Goal: Task Accomplishment & Management: Complete application form

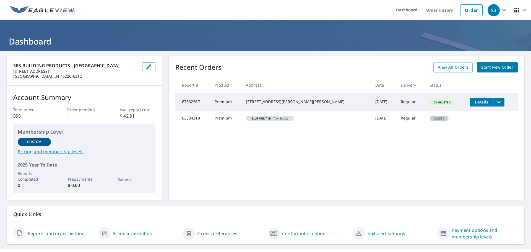
click at [496, 67] on span "Start New Order" at bounding box center [497, 67] width 32 height 7
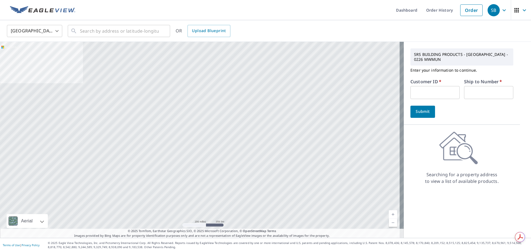
click at [438, 92] on input "text" at bounding box center [435, 92] width 49 height 13
click at [203, 28] on span "Upload Blueprint" at bounding box center [209, 30] width 34 height 7
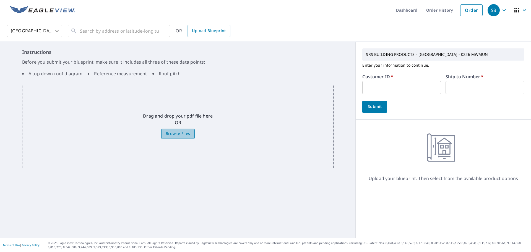
click at [166, 133] on span "Browse Files" at bounding box center [178, 133] width 25 height 7
click at [0, 0] on input "Browse Files" at bounding box center [0, 0] width 0 height 0
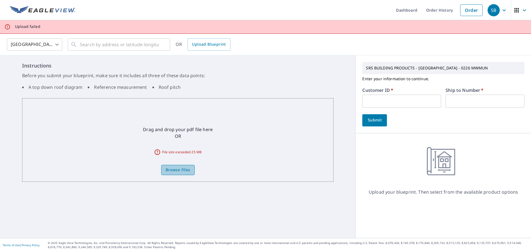
click at [175, 170] on span "Browse Files" at bounding box center [178, 170] width 25 height 7
click at [0, 0] on input "Browse Files" at bounding box center [0, 0] width 0 height 0
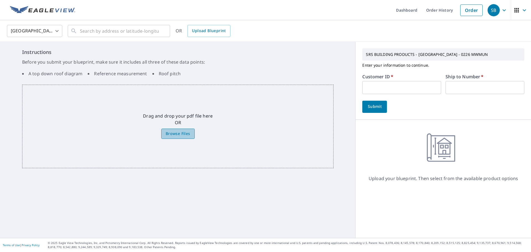
click at [183, 131] on span "Browse Files" at bounding box center [178, 133] width 25 height 7
click at [0, 0] on input "Browse Files" at bounding box center [0, 0] width 0 height 0
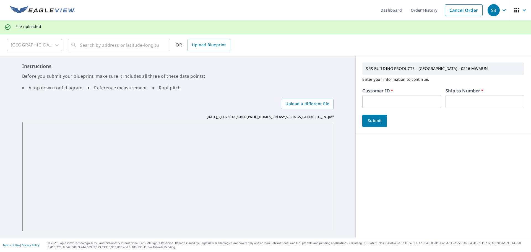
click at [394, 48] on div "United States [GEOGRAPHIC_DATA] ​ ​ OR Upload Blueprint" at bounding box center [264, 44] width 522 height 13
click at [399, 101] on input "text" at bounding box center [401, 101] width 79 height 13
paste input "MWMUN"
type input "MWMUN"
click at [460, 102] on input "text" at bounding box center [485, 101] width 79 height 13
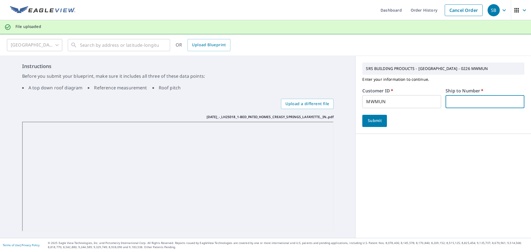
click at [466, 98] on input "text" at bounding box center [485, 101] width 79 height 13
type input "1"
click at [377, 121] on span "Submit" at bounding box center [375, 120] width 16 height 7
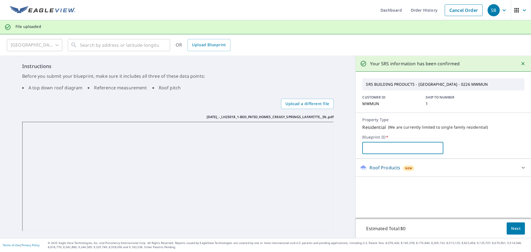
click at [398, 149] on input "text" at bounding box center [402, 147] width 81 height 15
